Goal: Task Accomplishment & Management: Manage account settings

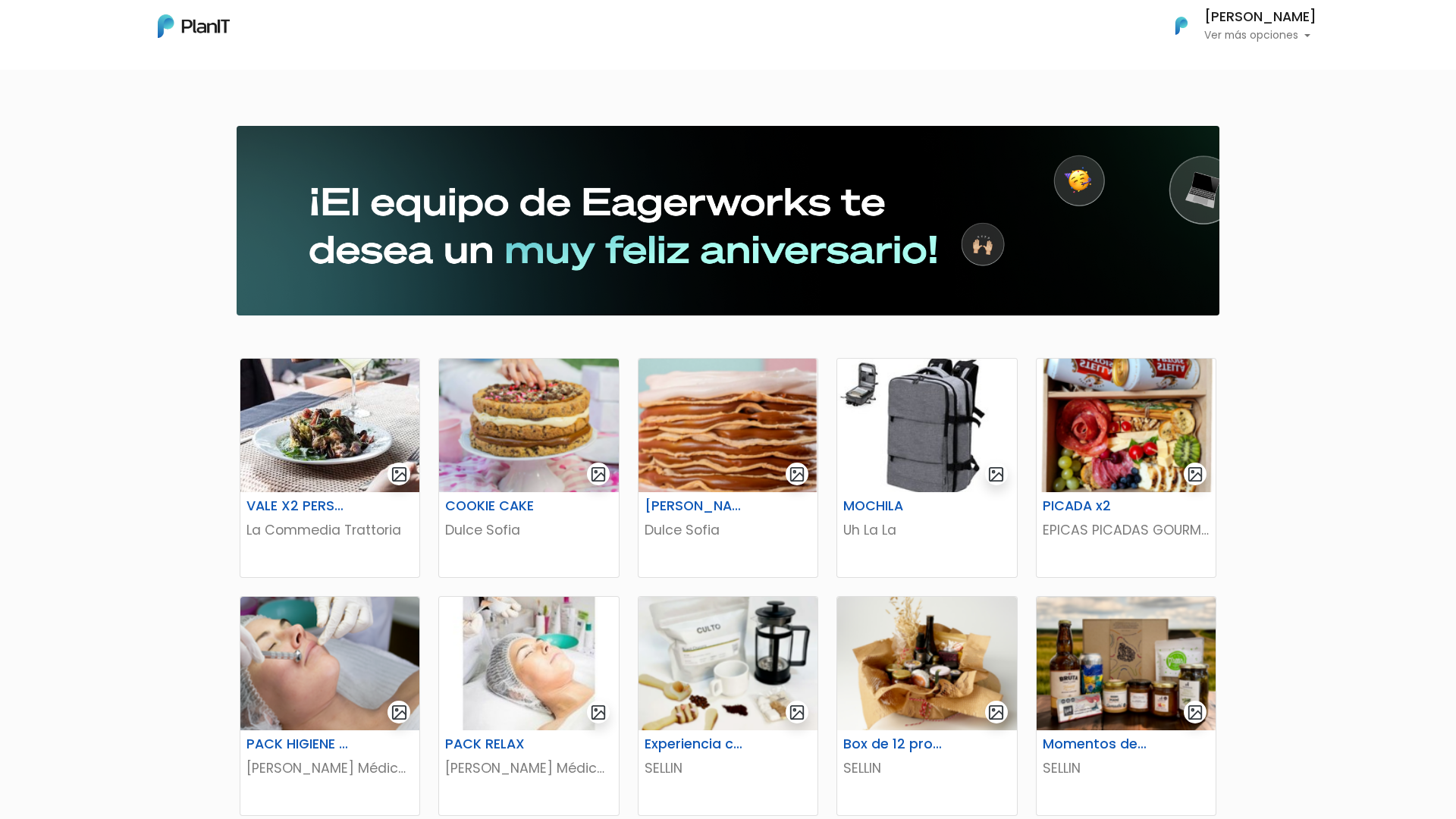
click at [1303, 30] on p "Ver más opciones" at bounding box center [1260, 35] width 112 height 10
click at [1257, 105] on link "Editar Información" at bounding box center [1249, 106] width 135 height 30
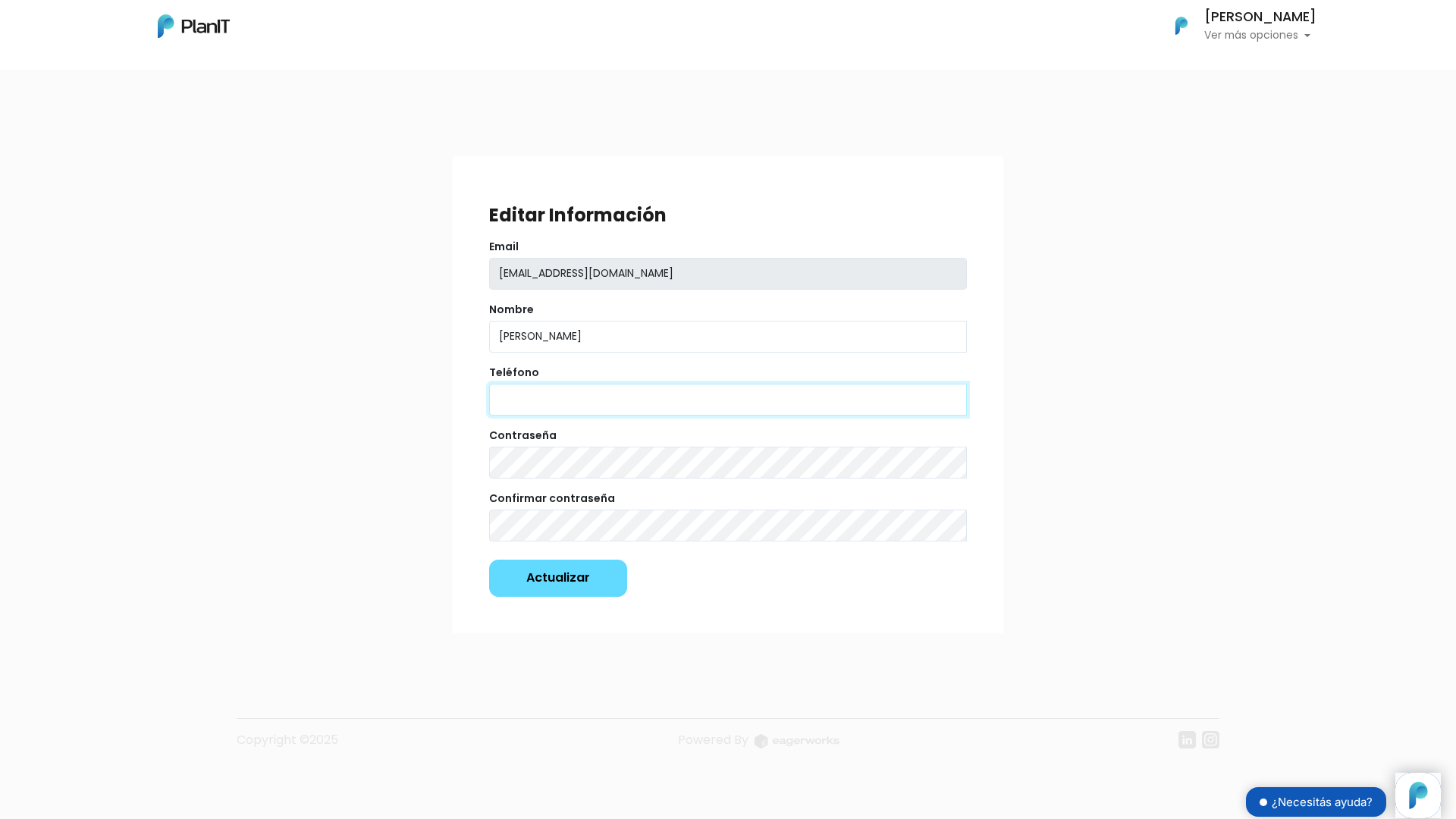
type input "3056273474"
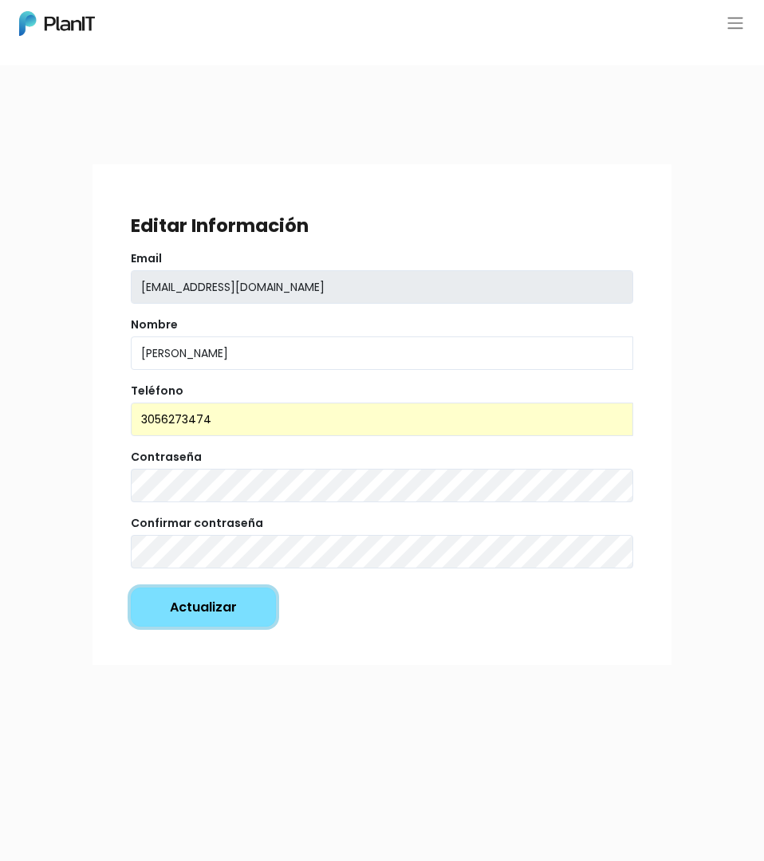
click at [220, 605] on input "Actualizar" at bounding box center [203, 607] width 145 height 39
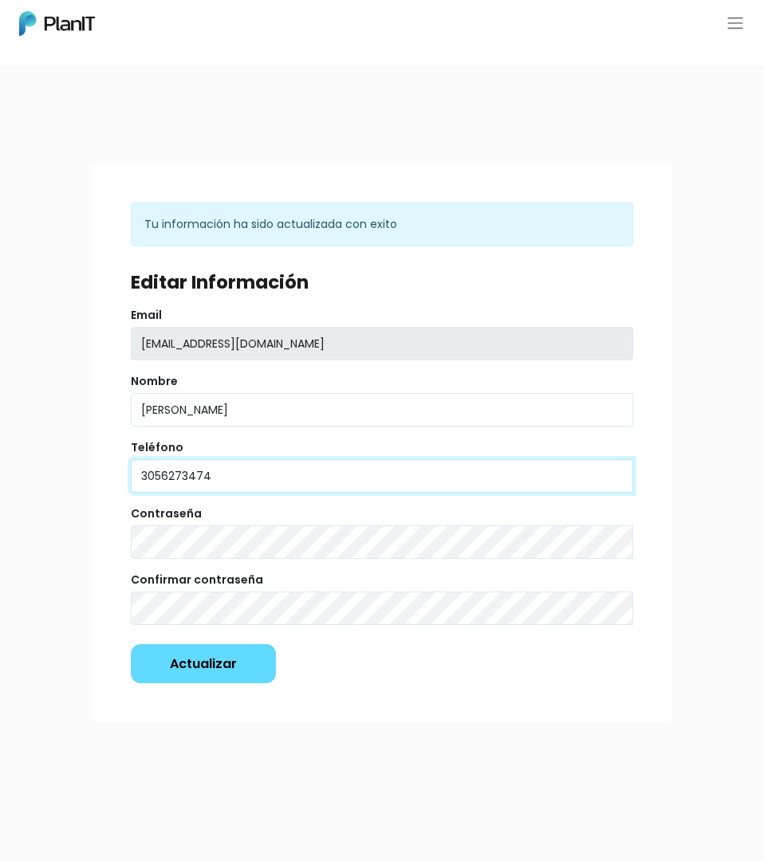
drag, startPoint x: 398, startPoint y: 478, endPoint x: 379, endPoint y: 478, distance: 18.3
click at [383, 478] on input "3056273474" at bounding box center [382, 475] width 502 height 33
drag, startPoint x: 393, startPoint y: 481, endPoint x: 93, endPoint y: 476, distance: 299.8
click at [93, 476] on div "Tu información ha sido actualizada con exito Editar Información Email edesejas@…" at bounding box center [381, 442] width 579 height 557
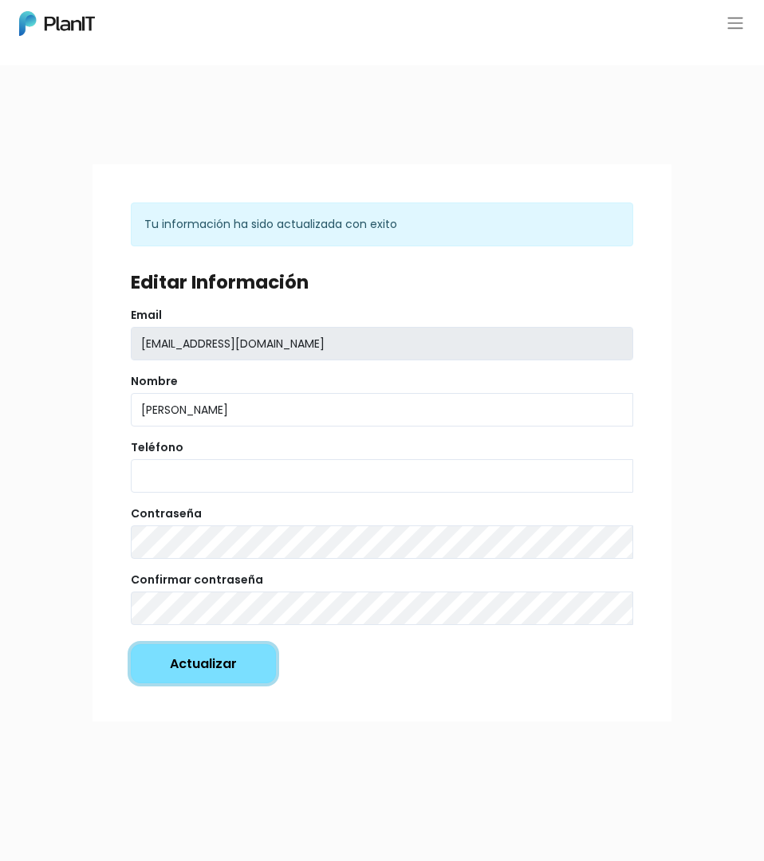
click at [226, 675] on input "Actualizar" at bounding box center [203, 663] width 145 height 39
click at [743, 32] on div "Mis Compras Mi Lista Editar Información Cerrar Sesión Emiliano de Sejas Ver más…" at bounding box center [382, 22] width 764 height 33
click at [740, 30] on button "button" at bounding box center [735, 23] width 19 height 19
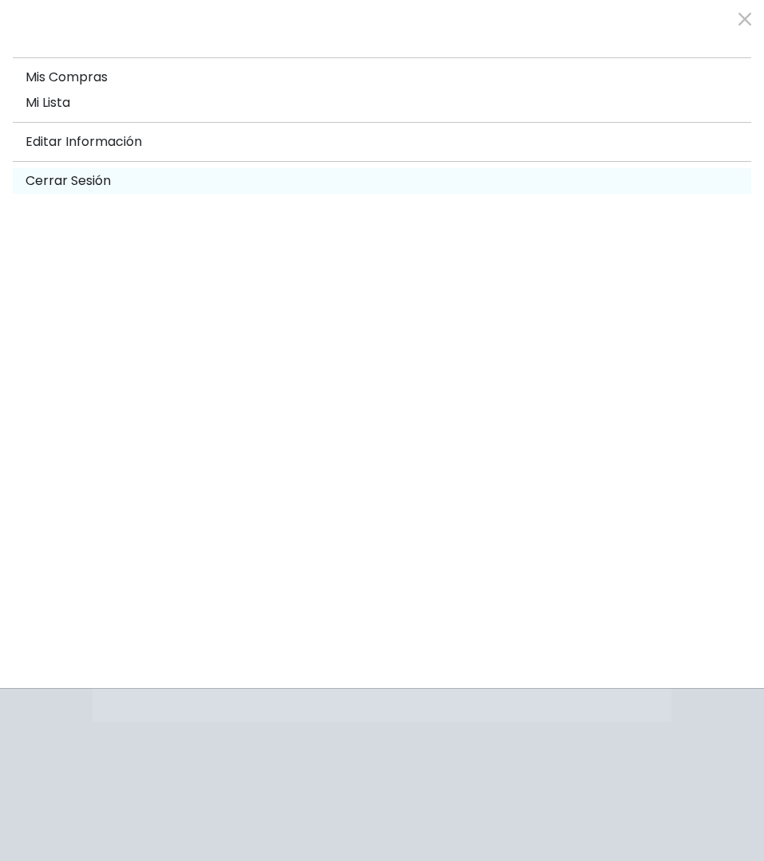
click at [96, 184] on link "Cerrar Sesión" at bounding box center [382, 181] width 738 height 26
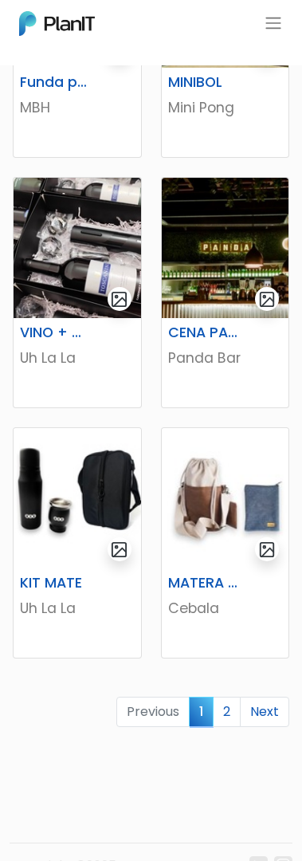
scroll to position [1689, 0]
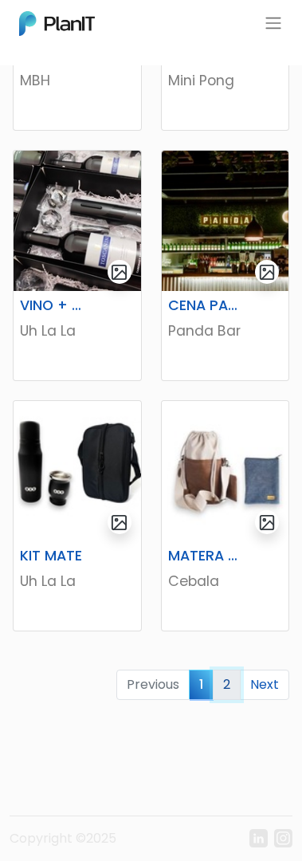
click at [236, 685] on link "2" at bounding box center [227, 685] width 28 height 30
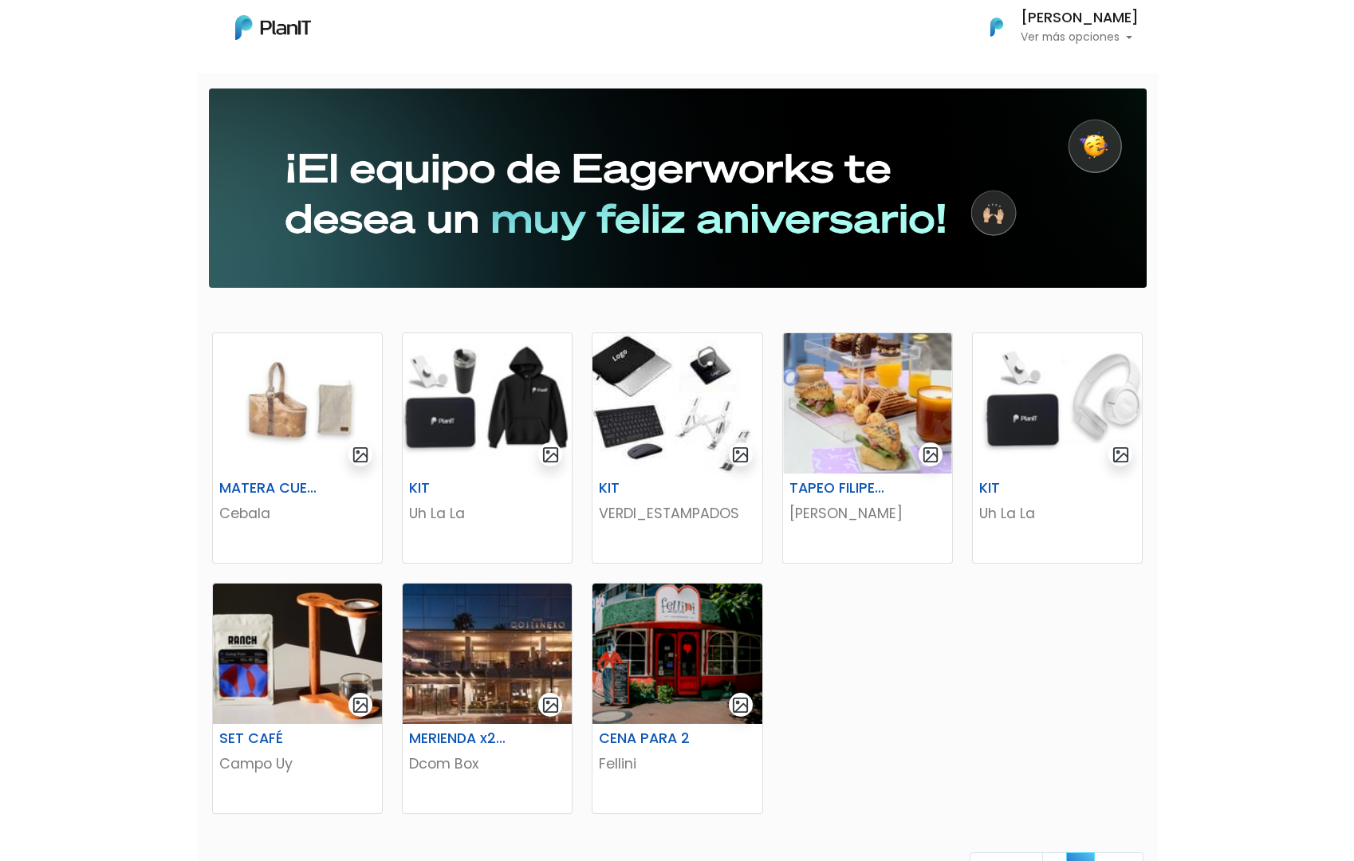
scroll to position [45, 0]
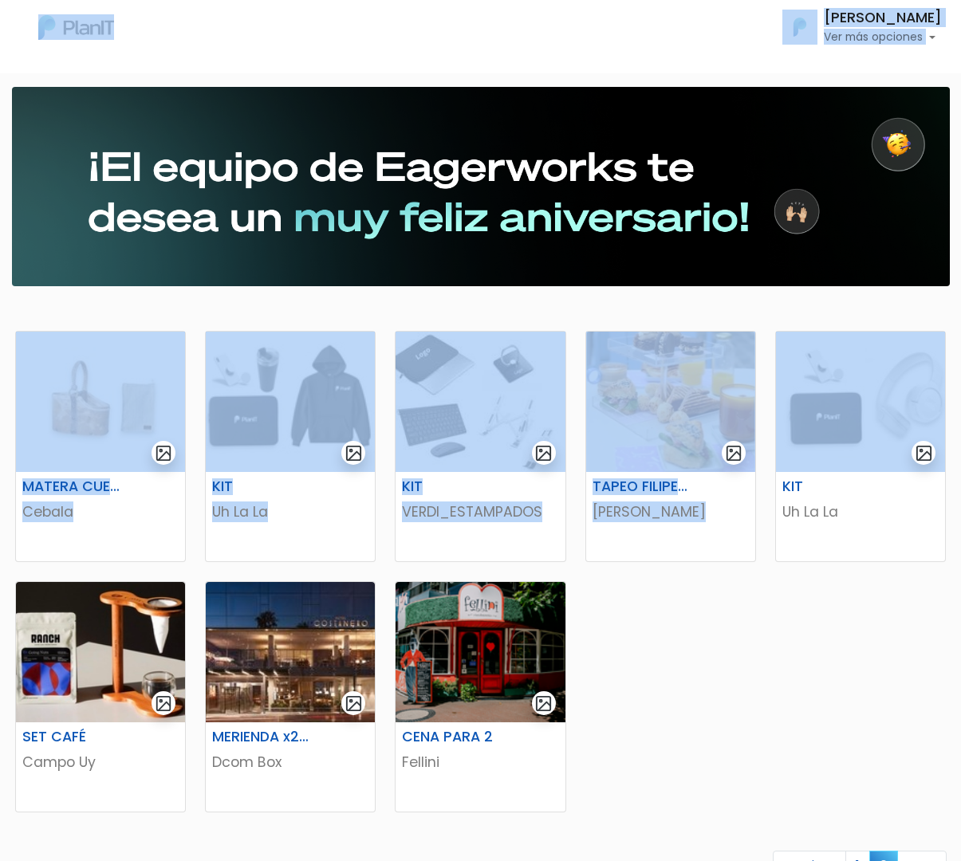
drag, startPoint x: 960, startPoint y: 459, endPoint x: 1258, endPoint y: 435, distance: 299.1
click at [301, 435] on html "Mis Compras Mi Lista Editar Información Cerrar Sesión Emiliano de Sejas Ver más…" at bounding box center [480, 385] width 961 height 861
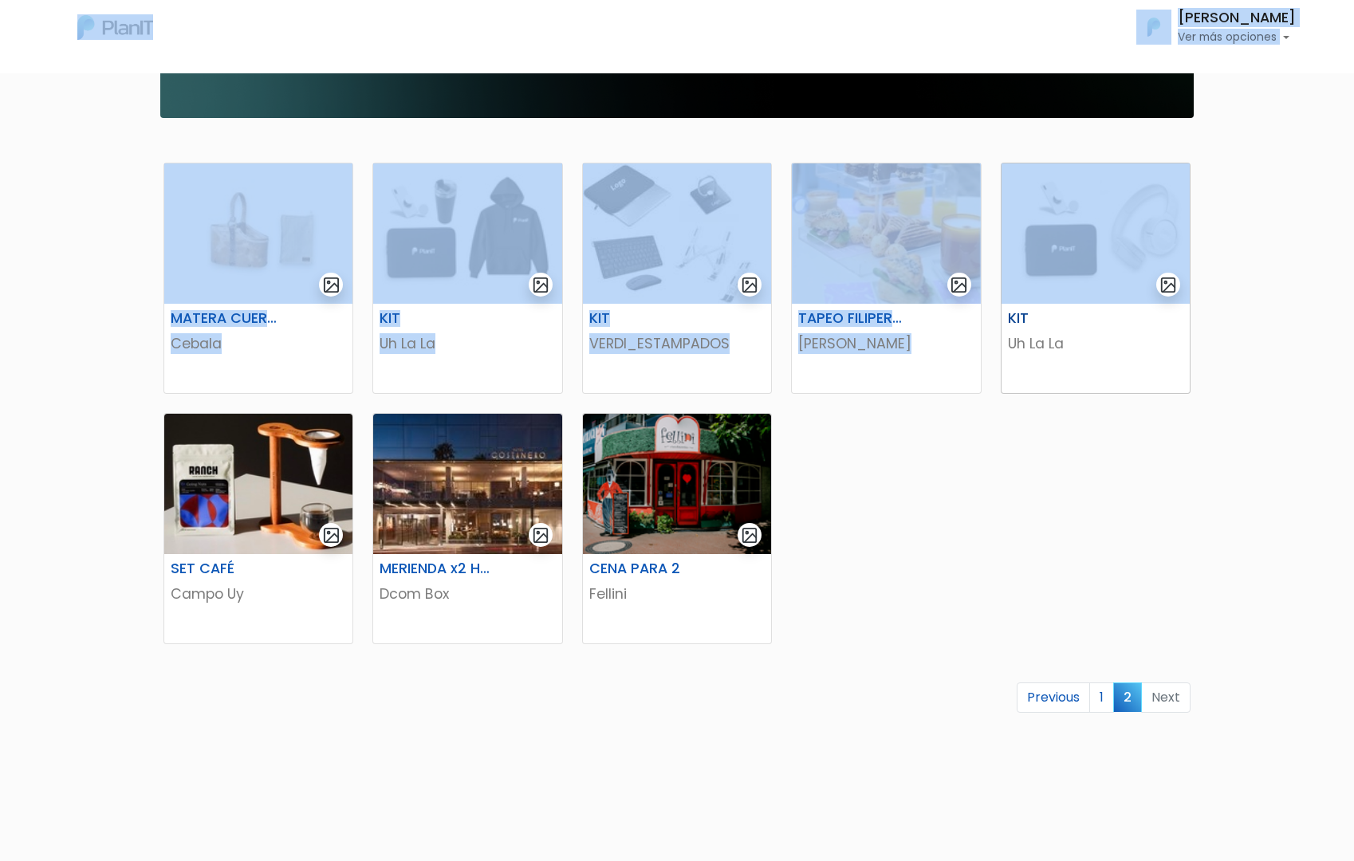
scroll to position [262, 0]
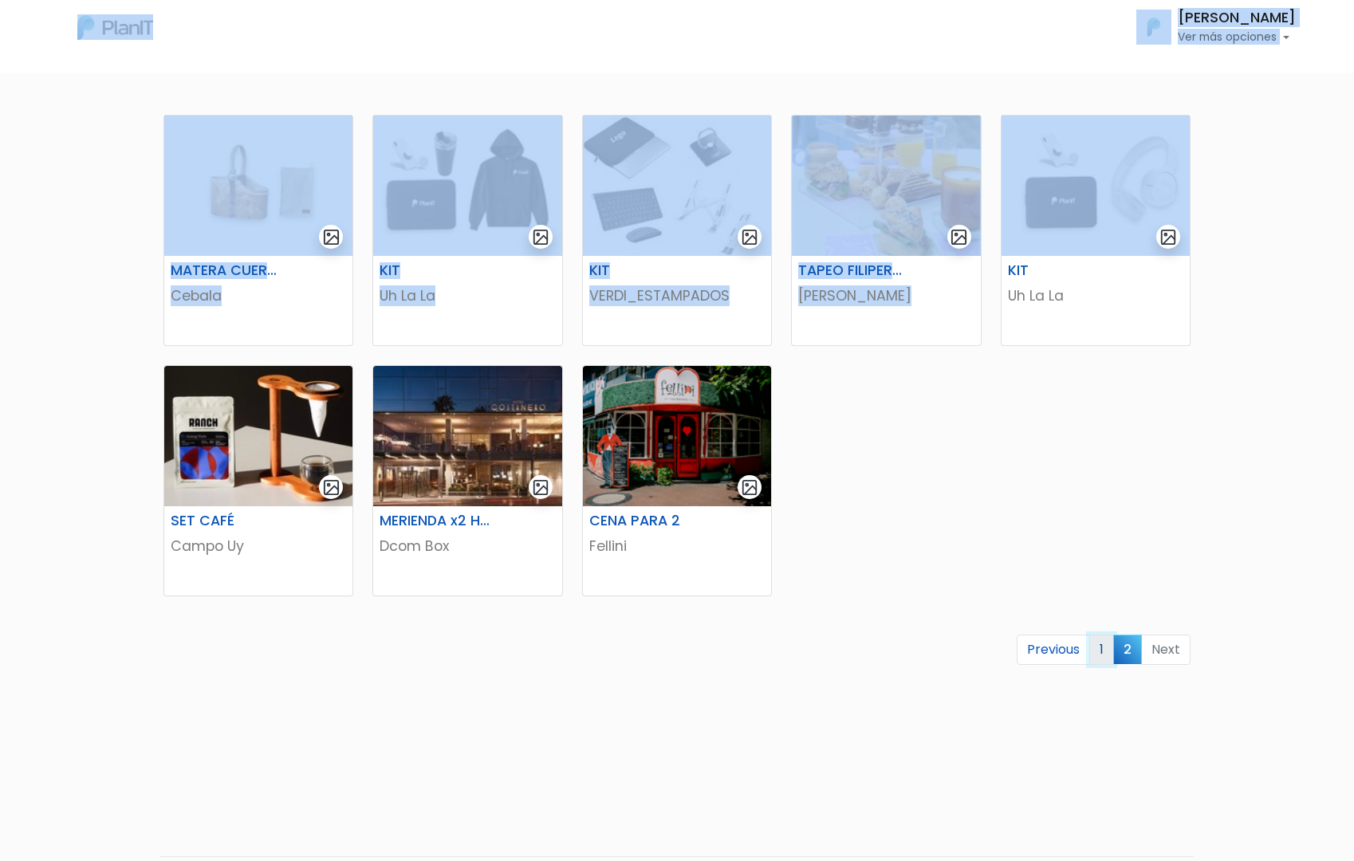
click at [301, 648] on link "1" at bounding box center [1101, 650] width 25 height 30
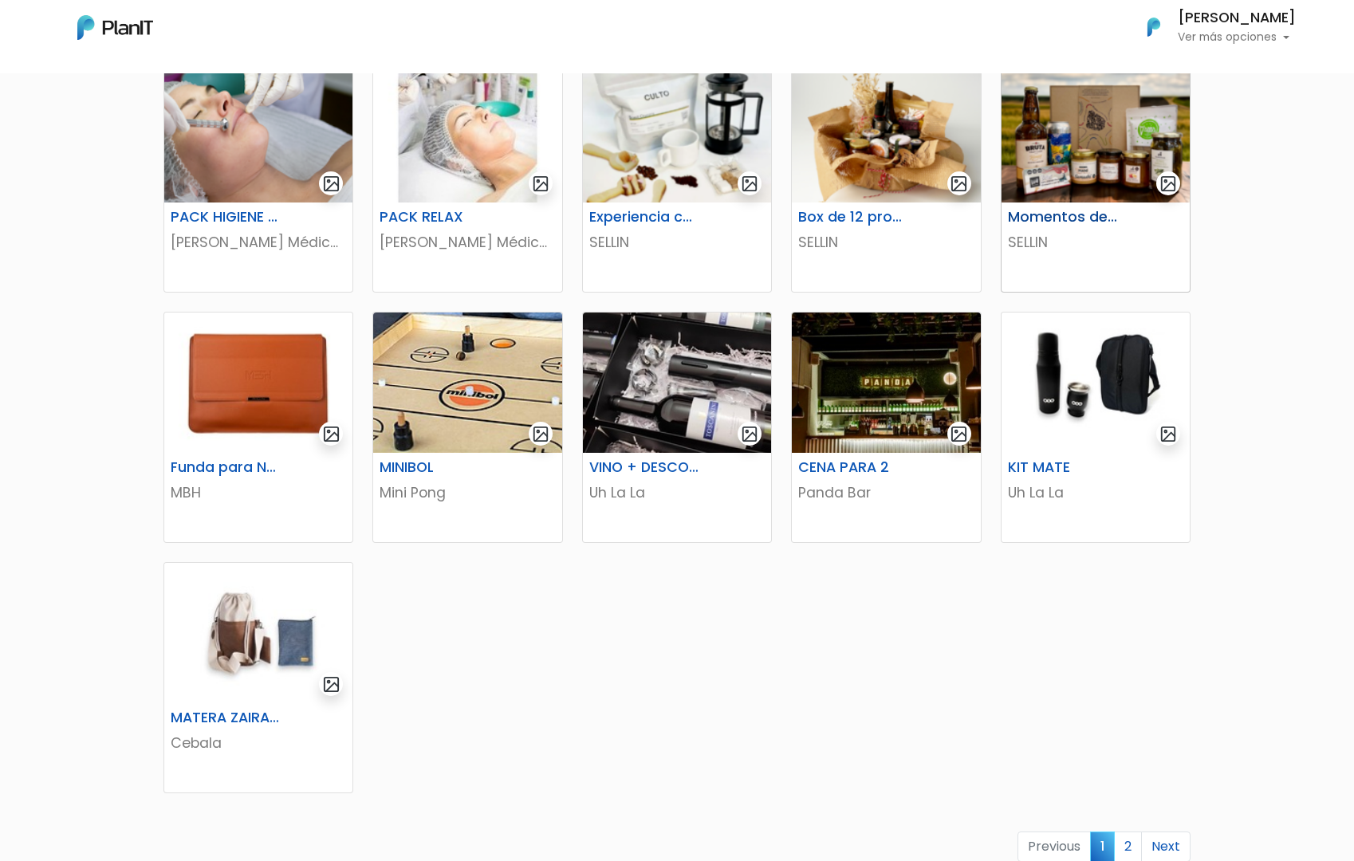
scroll to position [607, 0]
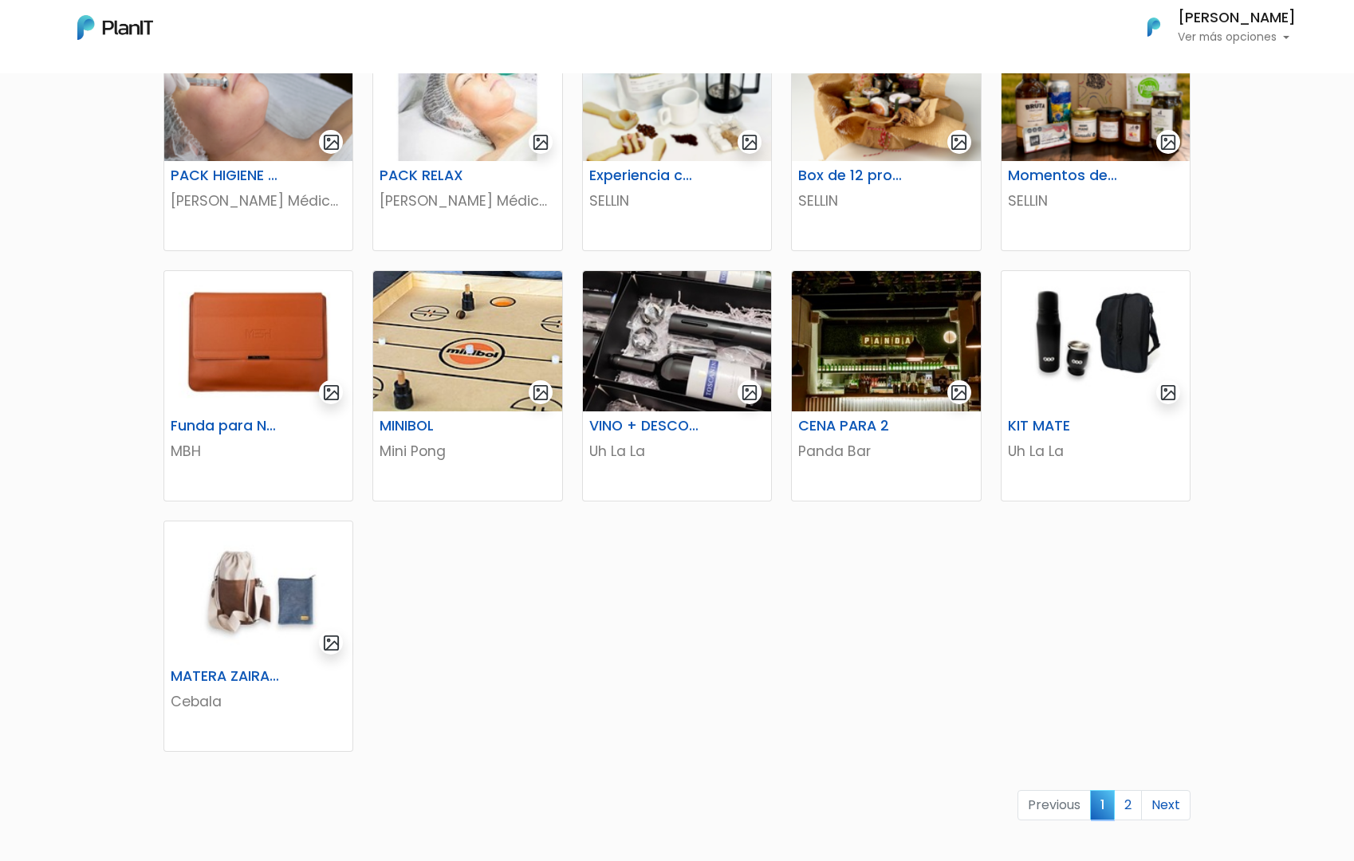
click at [1044, 669] on div "VALE X2 PERSONAS La Commedia Trattoria COOKIE CAKE [PERSON_NAME][GEOGRAPHIC_DAT…" at bounding box center [677, 336] width 1046 height 1173
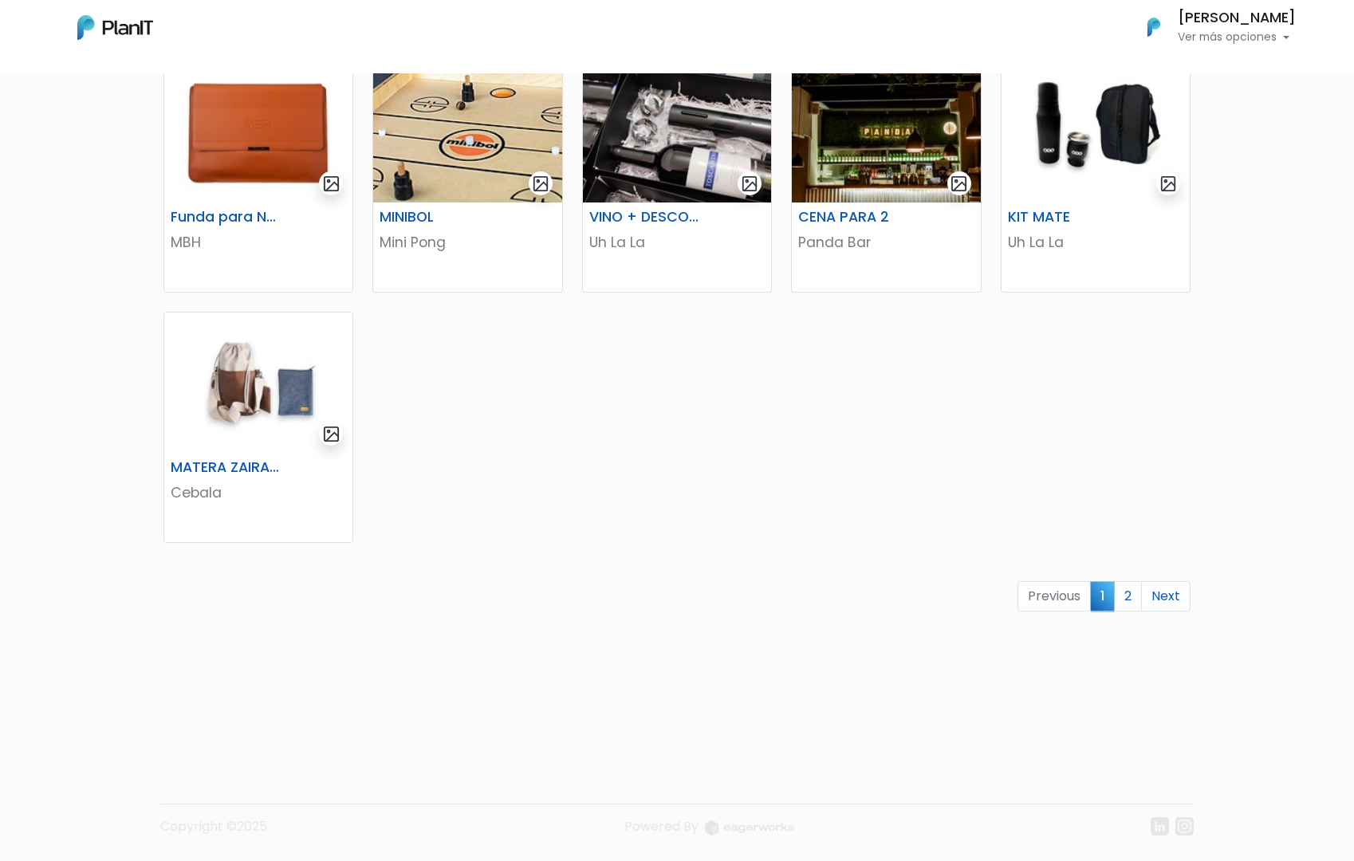
click at [472, 823] on div "Copyright ©2025 Powered By" at bounding box center [676, 832] width 1033 height 31
click at [232, 836] on p "Copyright ©2025" at bounding box center [213, 832] width 107 height 31
click at [260, 815] on div "Copyright ©2025 Powered By" at bounding box center [676, 826] width 1033 height 45
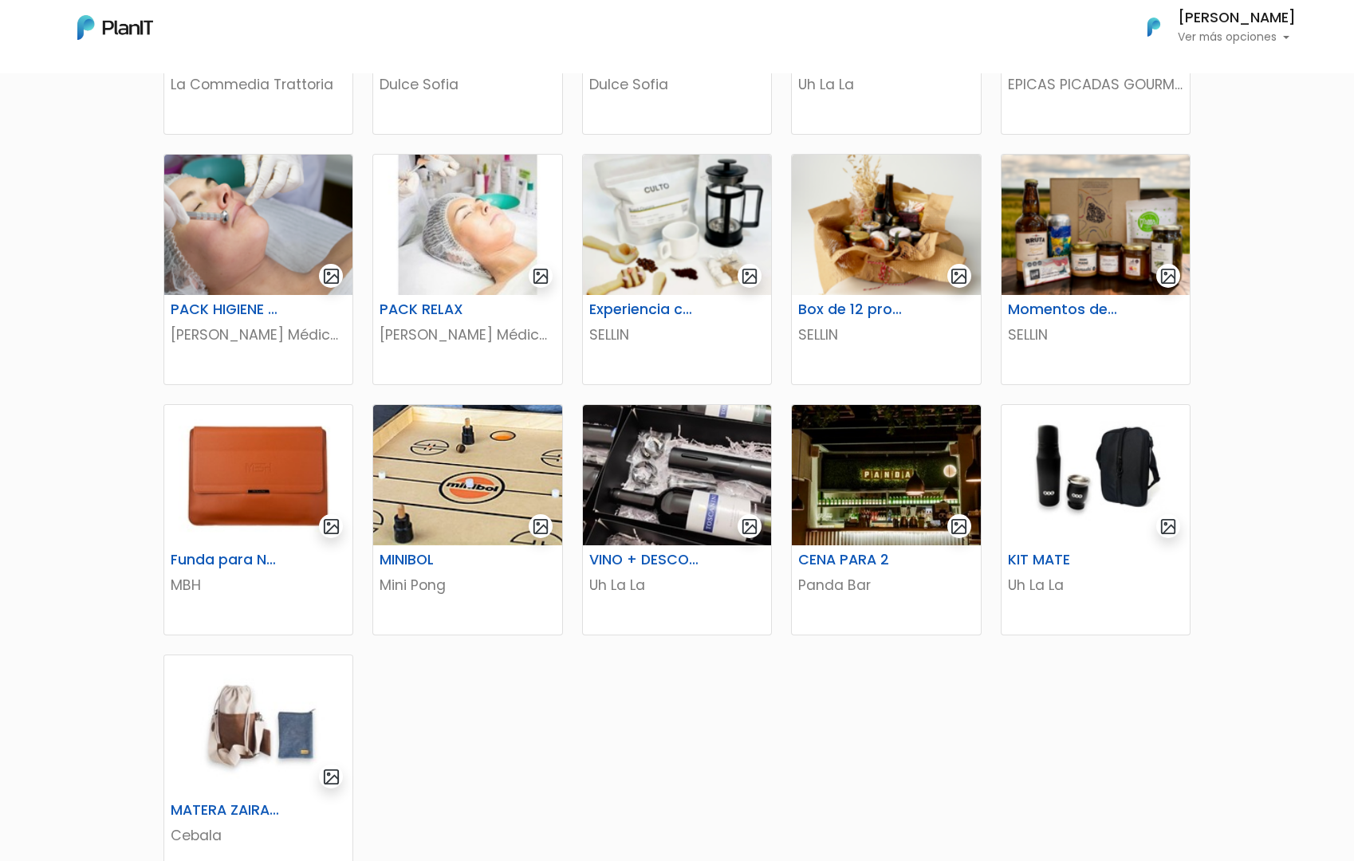
scroll to position [218, 0]
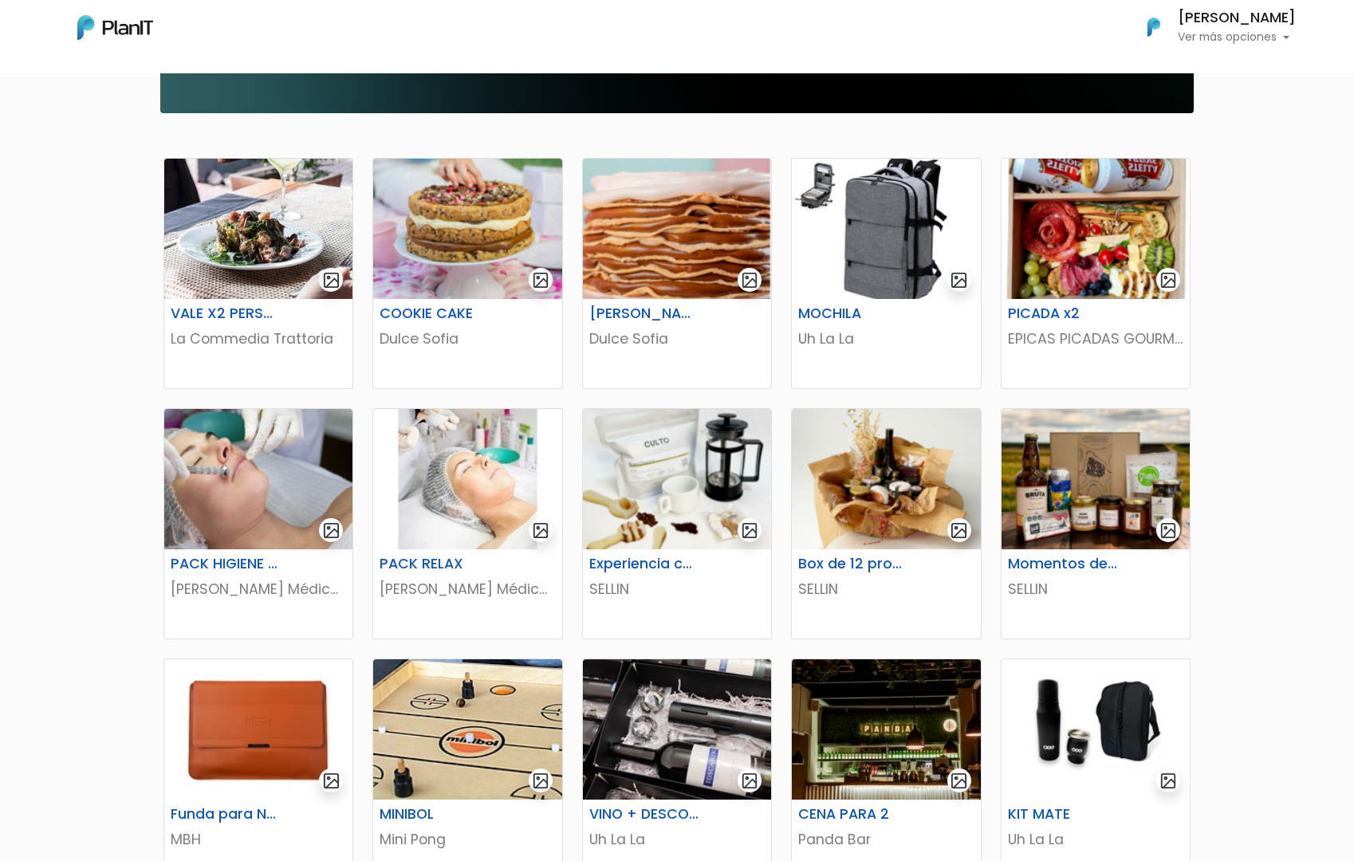
click at [137, 33] on img at bounding box center [115, 27] width 76 height 25
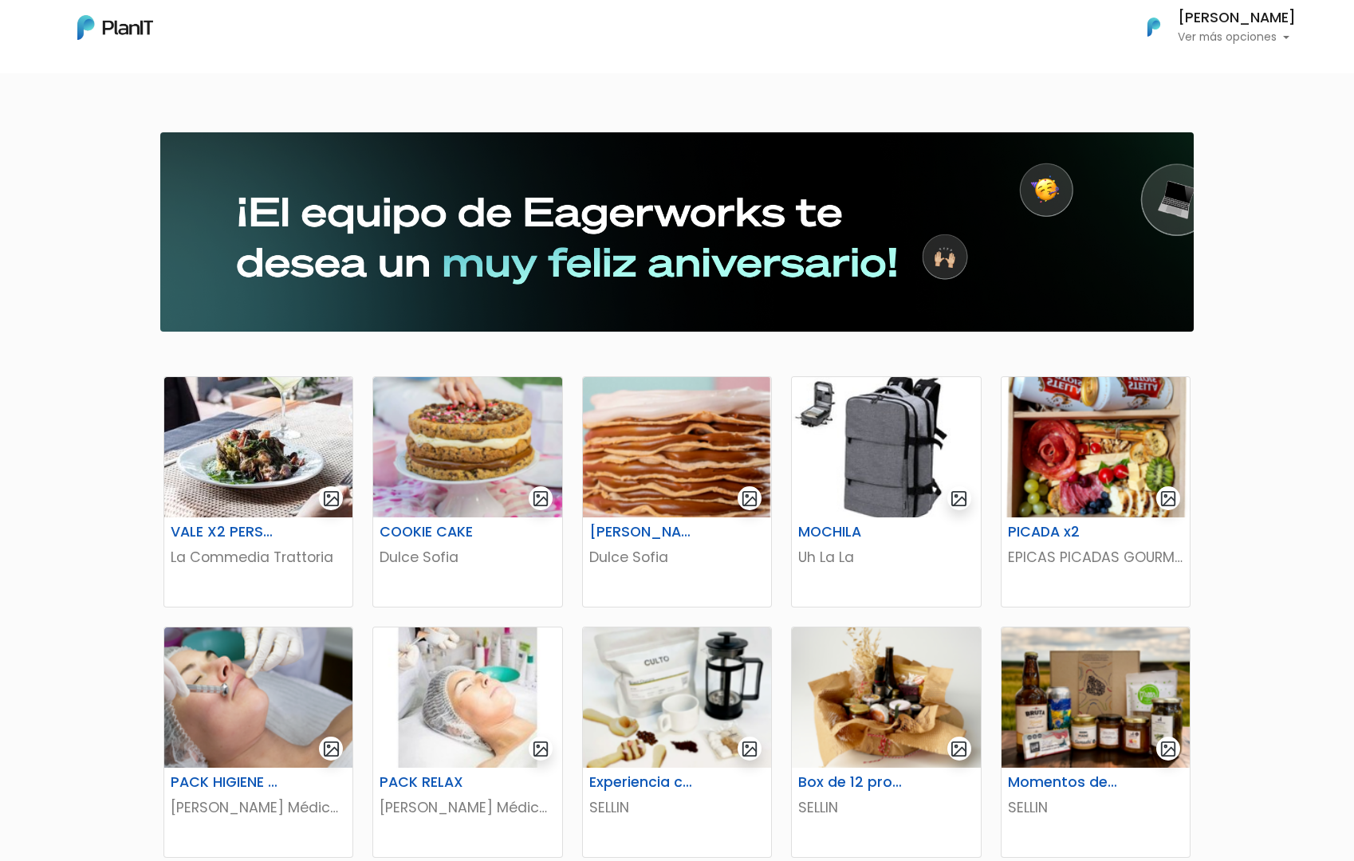
click at [1244, 36] on p "Ver más opciones" at bounding box center [1237, 37] width 118 height 11
click at [1221, 67] on span "Mis Compras" at bounding box center [1207, 71] width 82 height 18
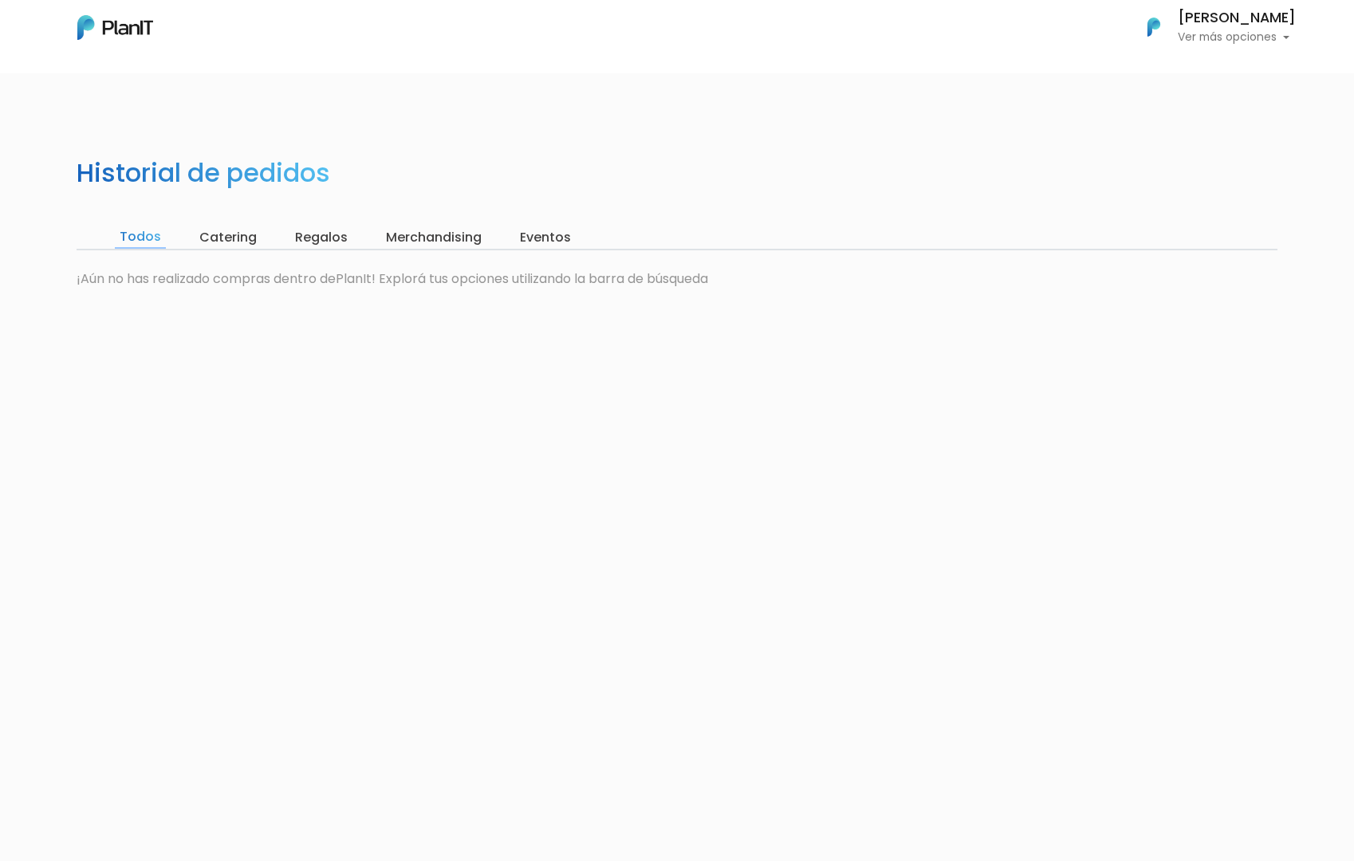
click at [1234, 23] on h6 "[PERSON_NAME]" at bounding box center [1237, 18] width 118 height 14
click at [222, 242] on input "Catering" at bounding box center [228, 237] width 67 height 22
click at [324, 235] on input "Regalos" at bounding box center [318, 237] width 62 height 22
